Goal: Information Seeking & Learning: Compare options

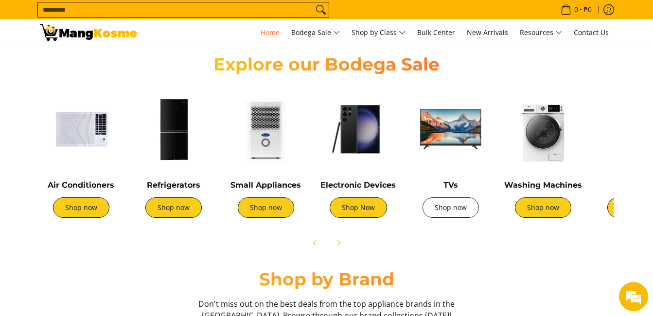
scroll to position [0, 386]
click at [454, 206] on link "Shop now" at bounding box center [450, 207] width 56 height 20
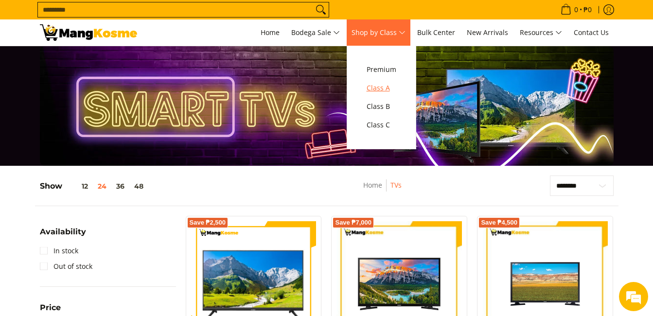
click at [390, 90] on span "Class A" at bounding box center [381, 88] width 30 height 12
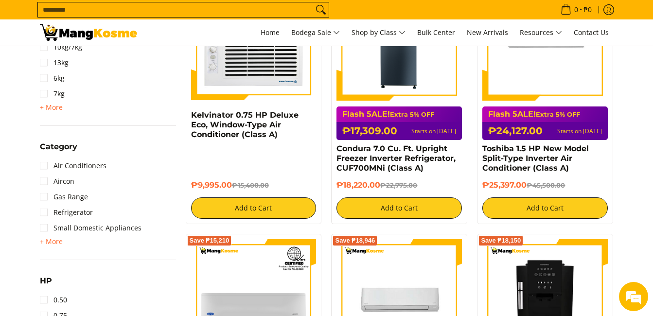
scroll to position [340, 0]
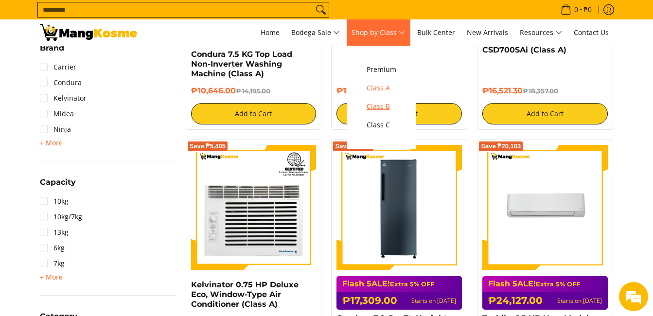
click at [388, 108] on span "Class B" at bounding box center [381, 107] width 30 height 12
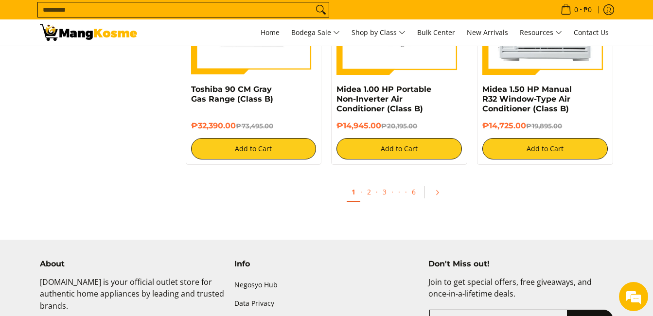
scroll to position [1944, 0]
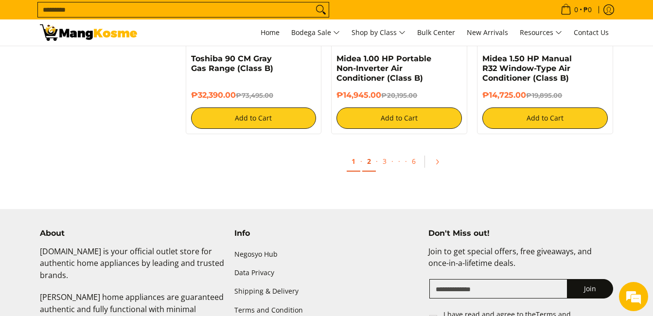
click at [371, 162] on link "2" at bounding box center [369, 162] width 14 height 20
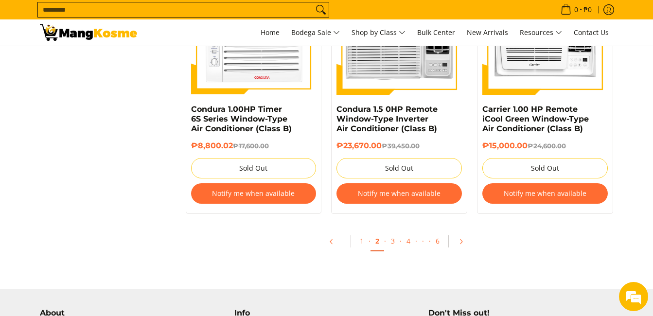
scroll to position [2041, 0]
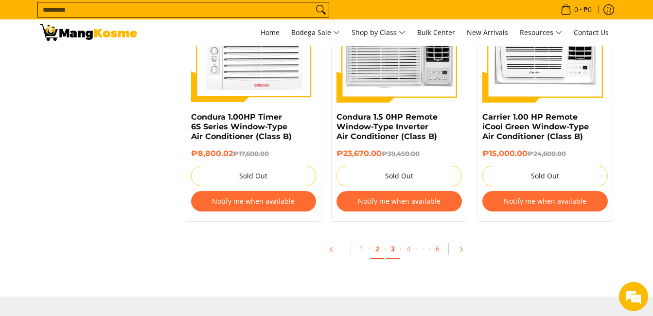
click at [395, 252] on link "3" at bounding box center [393, 249] width 14 height 20
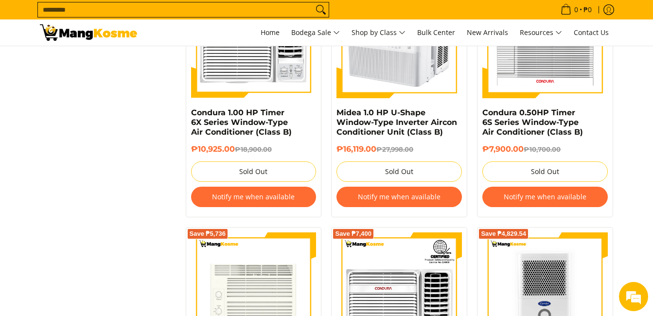
scroll to position [1507, 0]
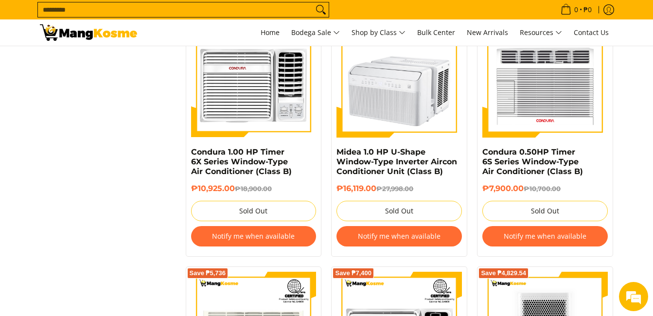
click at [199, 6] on input "Search..." at bounding box center [175, 9] width 275 height 15
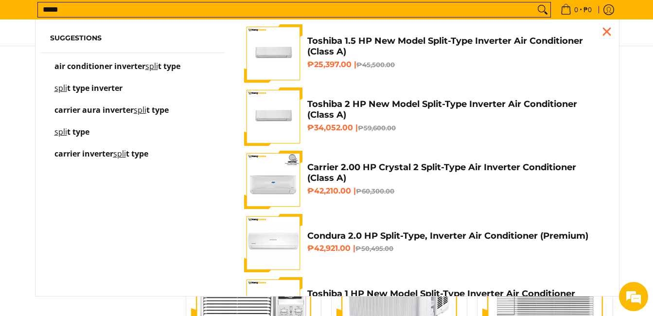
scroll to position [1300, 0]
type input "*****"
click at [119, 64] on span "air conditioner inverter" at bounding box center [99, 66] width 91 height 11
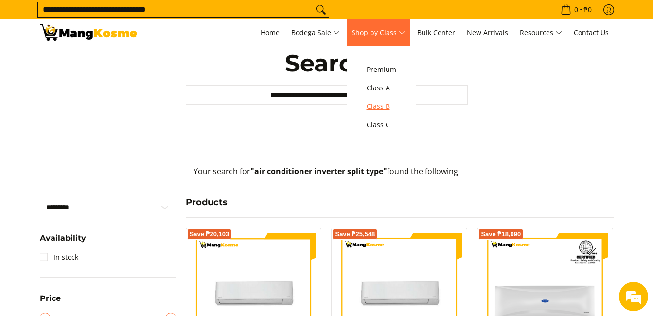
click at [381, 104] on span "Class B" at bounding box center [381, 107] width 30 height 12
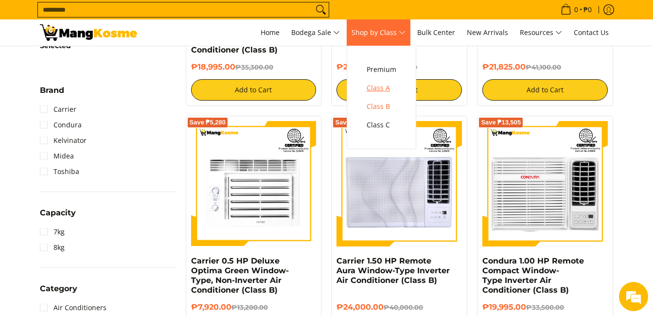
click at [389, 89] on span "Class A" at bounding box center [381, 88] width 30 height 12
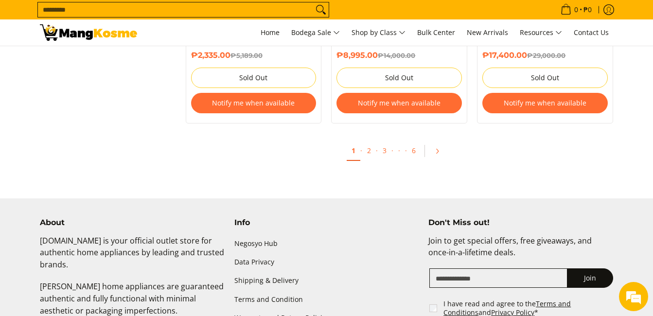
scroll to position [2187, 0]
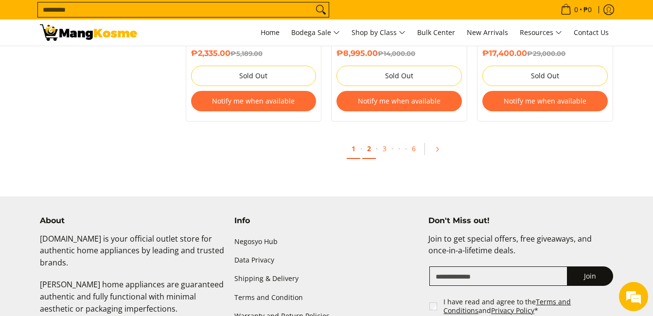
click at [372, 139] on link "2" at bounding box center [369, 149] width 14 height 20
